Goal: Task Accomplishment & Management: Complete application form

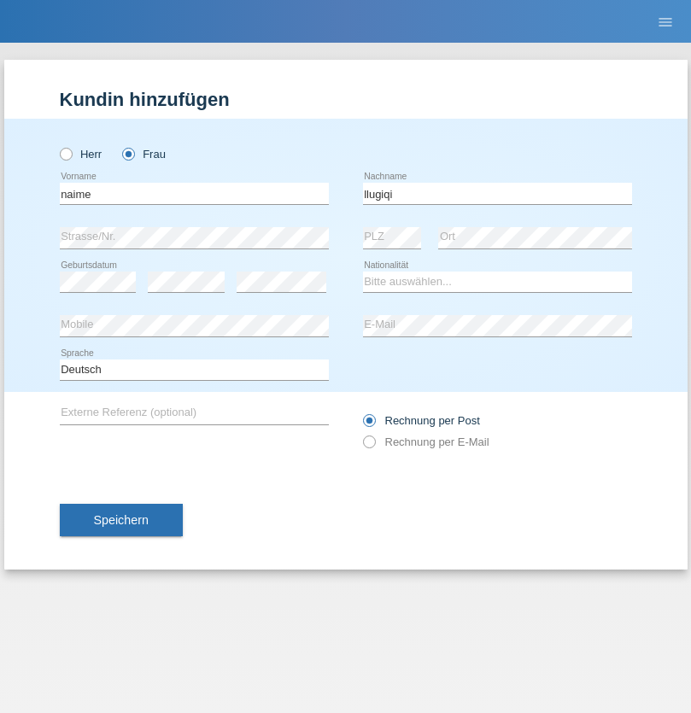
type input "llugiqi"
select select "CH"
radio input "true"
click at [194, 193] on input "text" at bounding box center [194, 193] width 269 height 21
type input "Khoshnaw"
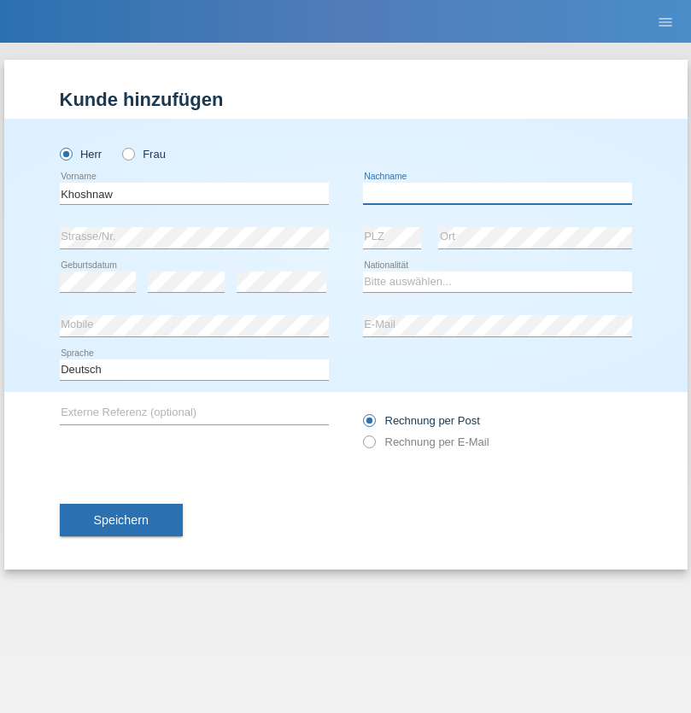
click at [497, 193] on input "text" at bounding box center [497, 193] width 269 height 21
type input "Abdulqadir"
select select "IR"
select select "C"
select select "03"
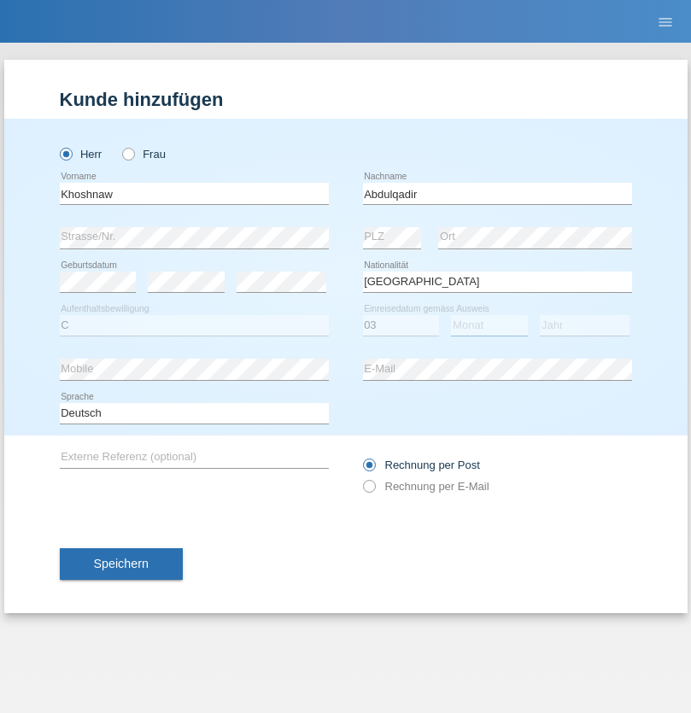
select select "09"
select select "2015"
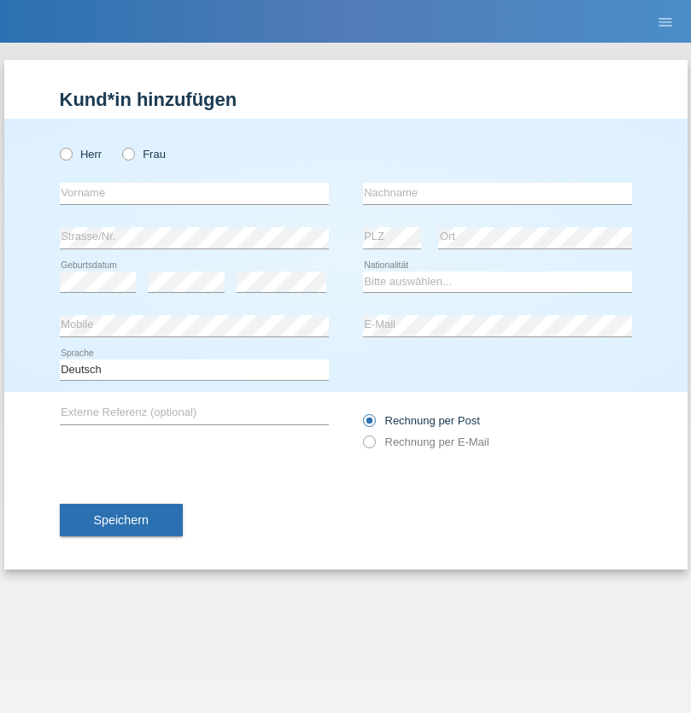
radio input "true"
click at [194, 193] on input "text" at bounding box center [194, 193] width 269 height 21
type input "Mustafa"
click at [497, 193] on input "text" at bounding box center [497, 193] width 269 height 21
type input "Sokol"
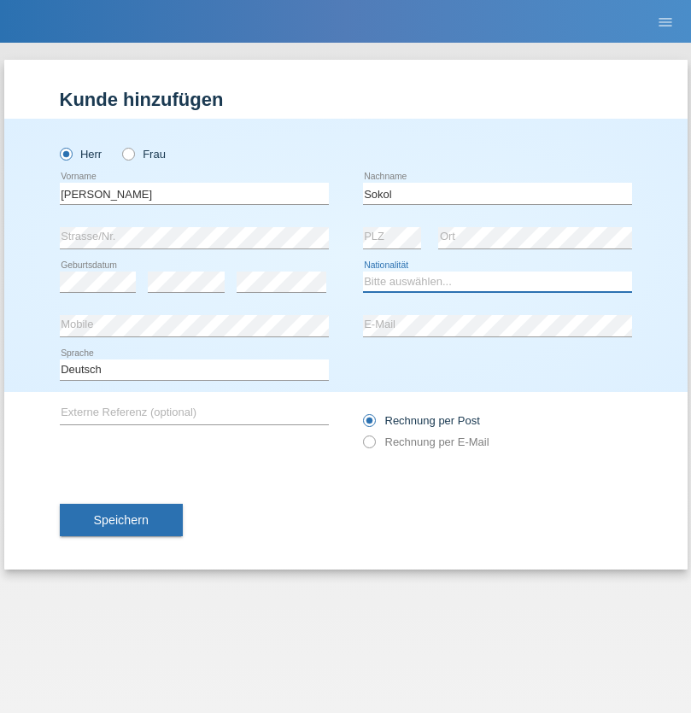
select select "XK"
select select "C"
select select "02"
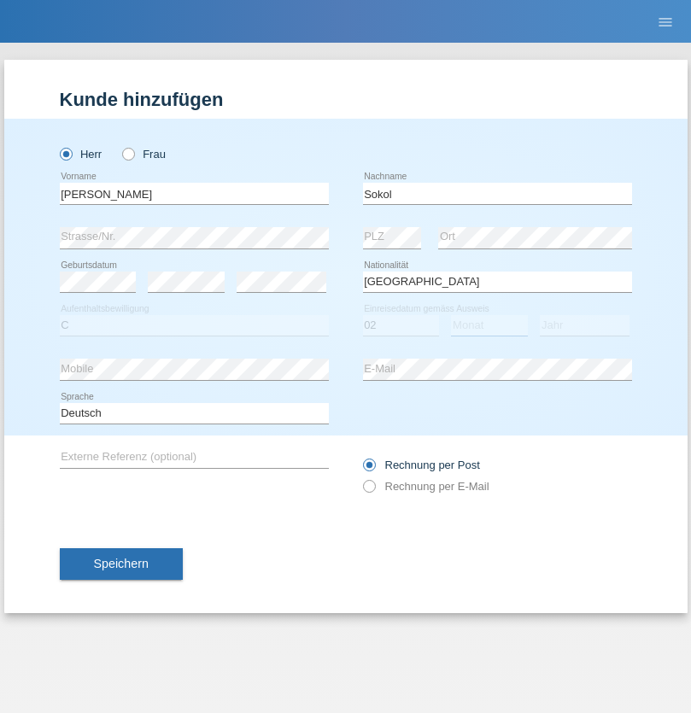
select select "08"
select select "1988"
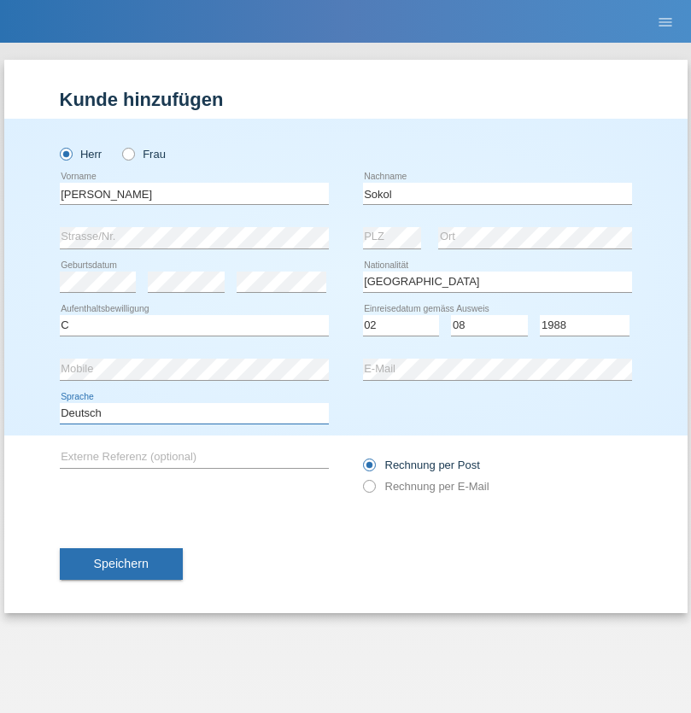
select select "en"
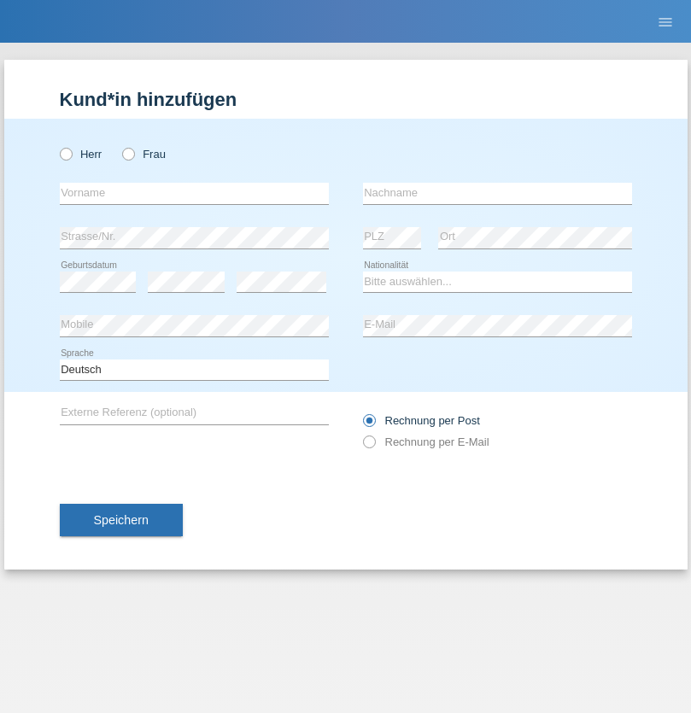
radio input "true"
click at [194, 193] on input "text" at bounding box center [194, 193] width 269 height 21
type input "Mustafa"
click at [497, 193] on input "text" at bounding box center [497, 193] width 269 height 21
type input "Sokol"
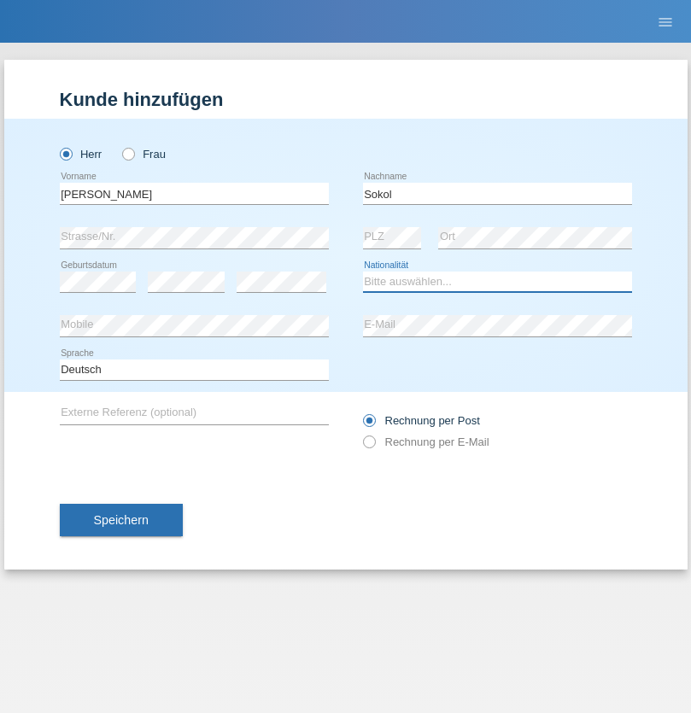
select select "XK"
select select "C"
select select "02"
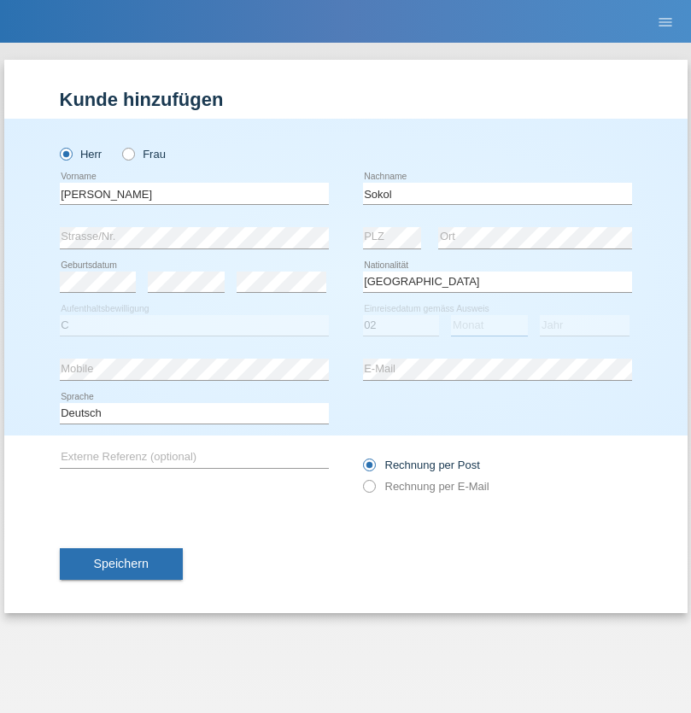
select select "08"
select select "1988"
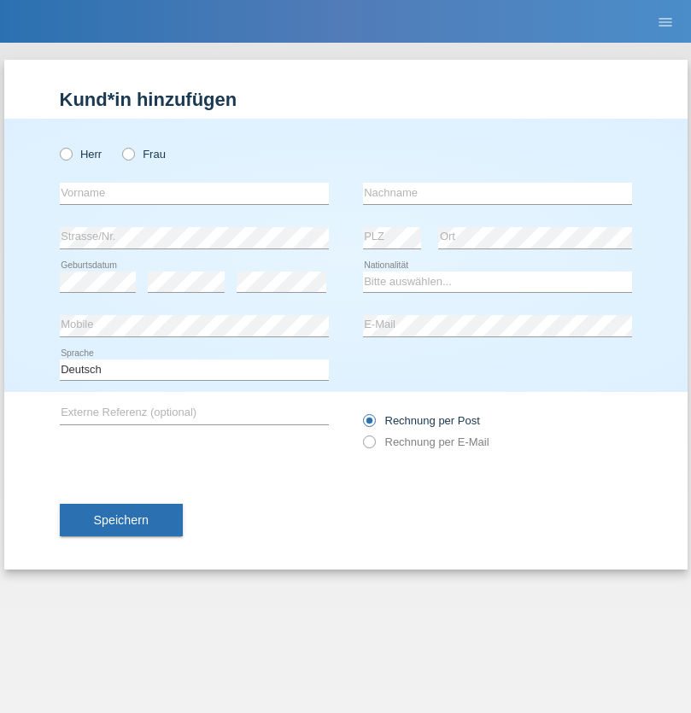
radio input "true"
click at [194, 193] on input "text" at bounding box center [194, 193] width 269 height 21
type input "Shanas"
click at [497, 193] on input "text" at bounding box center [497, 193] width 269 height 21
type input "Baranati"
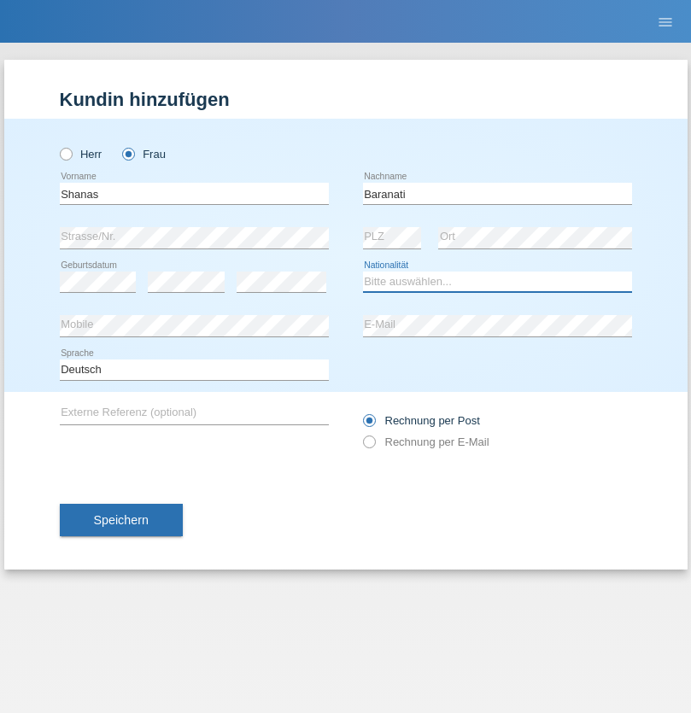
select select "CH"
radio input "true"
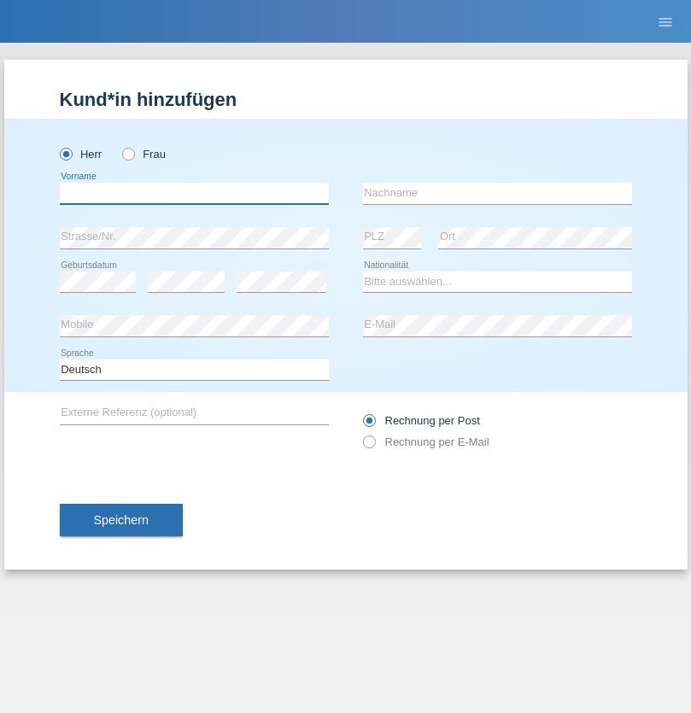
click at [194, 193] on input "text" at bounding box center [194, 193] width 269 height 21
type input "[PERSON_NAME]"
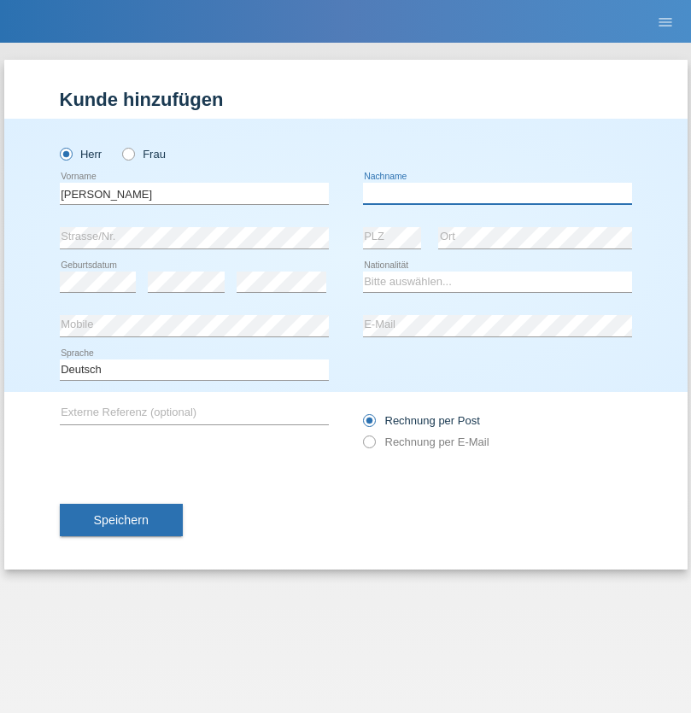
click at [497, 193] on input "text" at bounding box center [497, 193] width 269 height 21
type input "[PERSON_NAME]"
select select "PL"
select select "C"
select select "11"
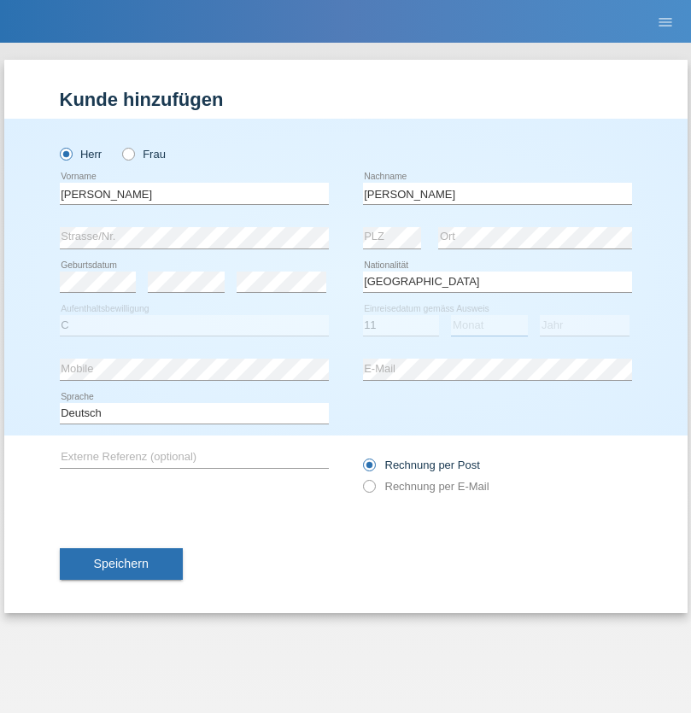
select select "01"
select select "2007"
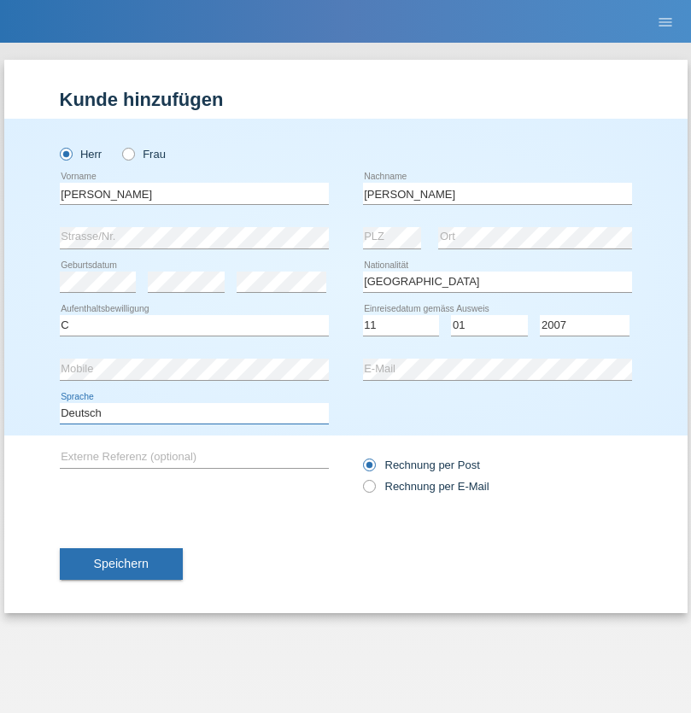
select select "en"
